Goal: Check status: Check status

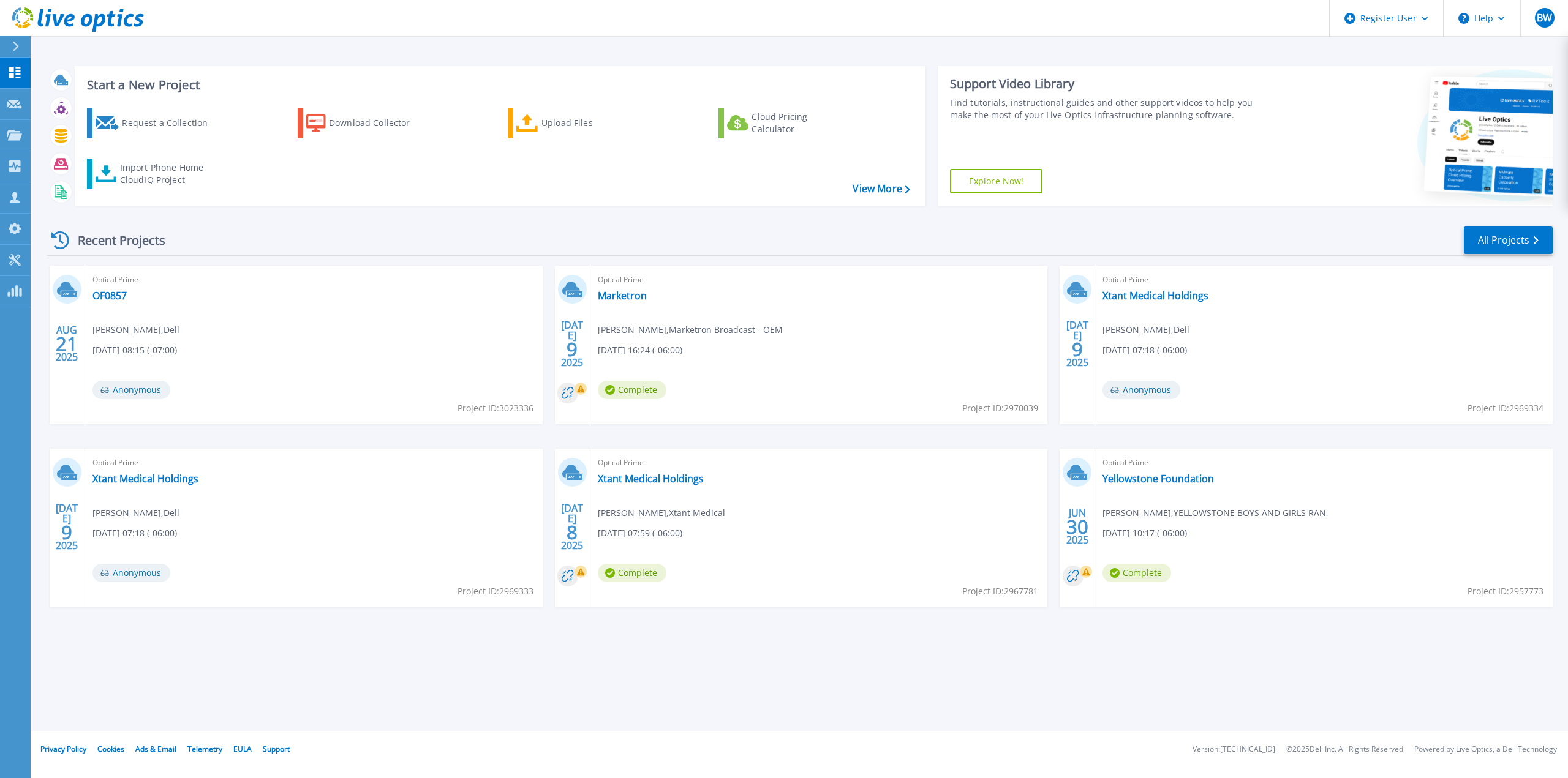
click at [201, 242] on div "Recent Projects All Projects" at bounding box center [800, 240] width 1505 height 30
click at [106, 294] on link "OF0857" at bounding box center [109, 295] width 34 height 12
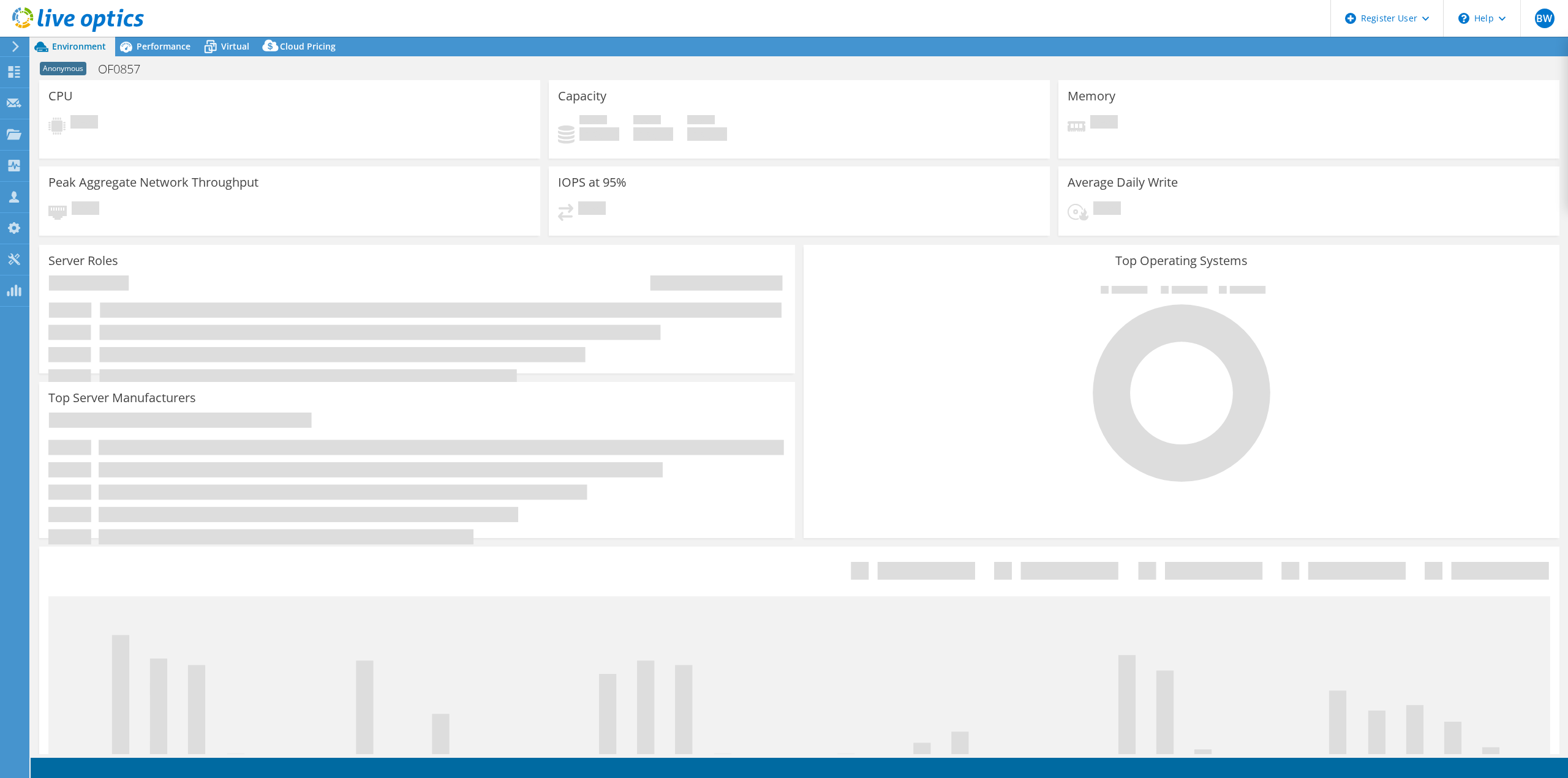
select select "USD"
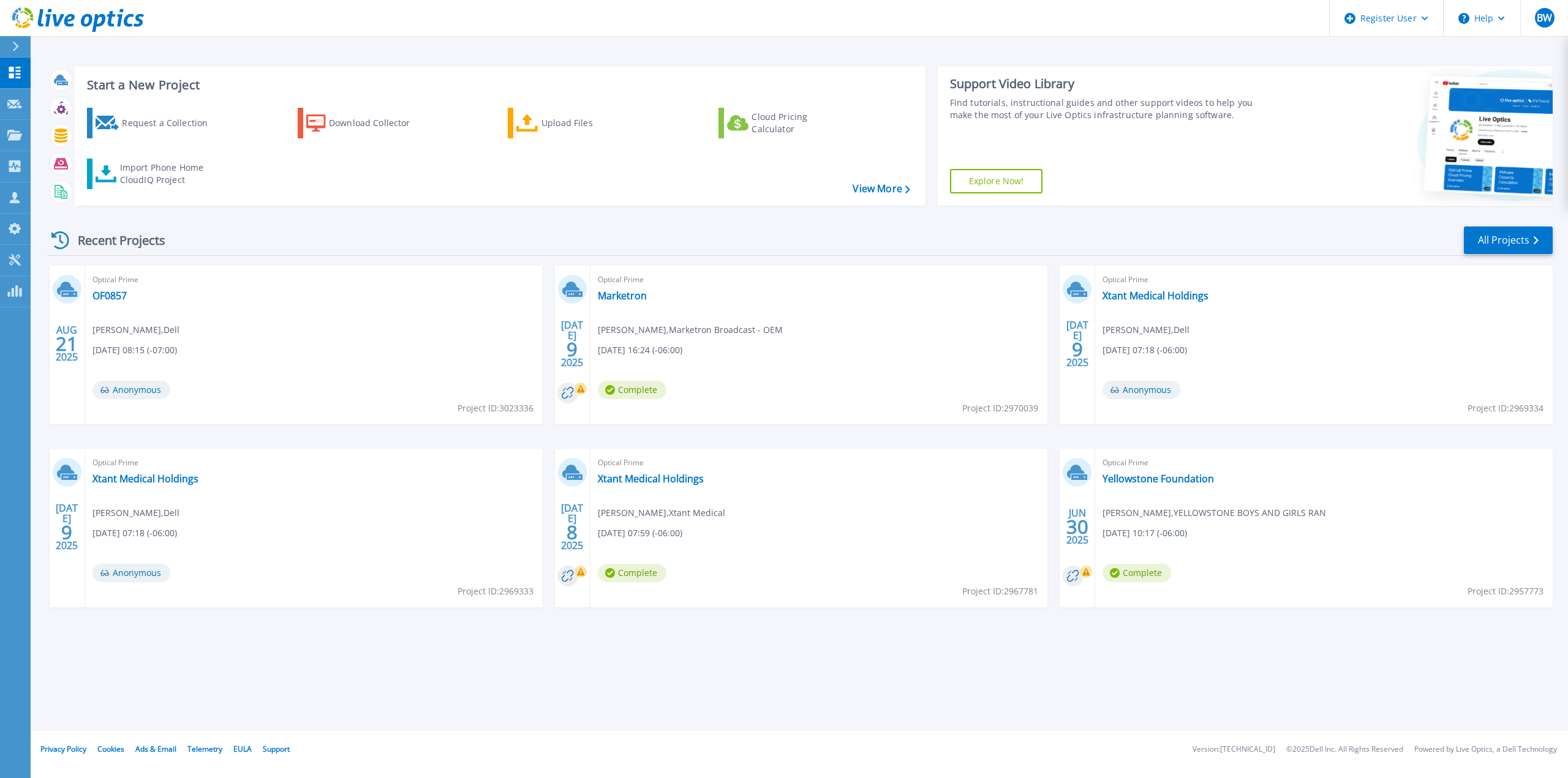
drag, startPoint x: 444, startPoint y: 687, endPoint x: 455, endPoint y: 698, distance: 15.6
click at [444, 687] on div "Start a New Project Request a Collection Download Collector Upload Files Cloud …" at bounding box center [799, 365] width 1537 height 731
